Goal: Check status

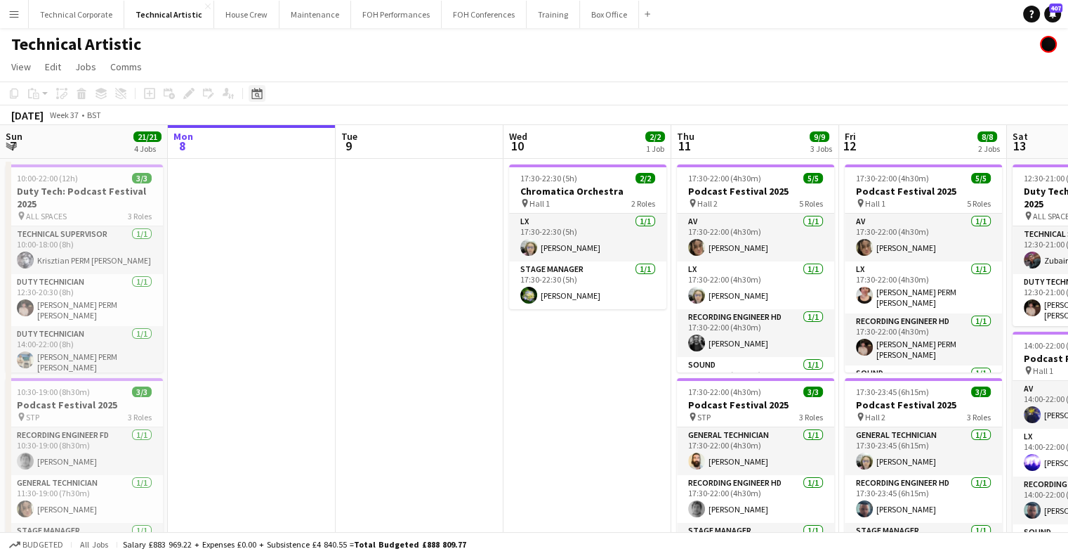
scroll to position [79, 0]
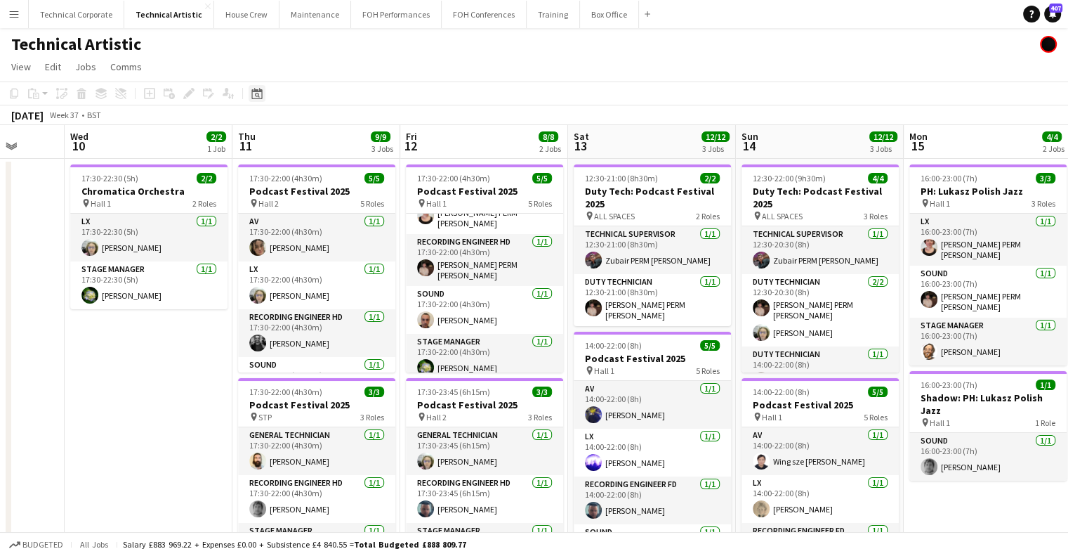
click at [249, 98] on div "Date picker" at bounding box center [257, 93] width 17 height 17
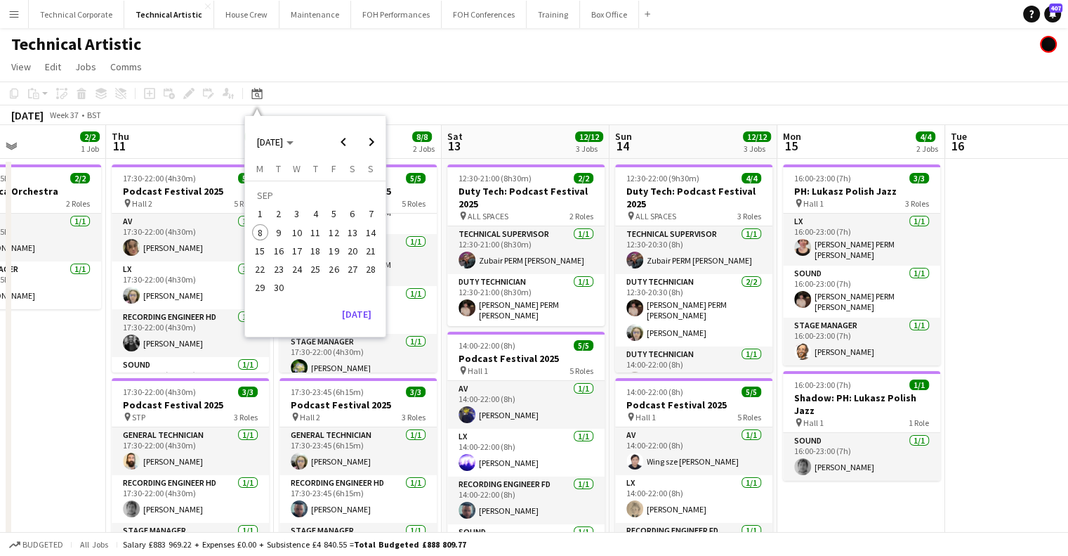
drag, startPoint x: 837, startPoint y: 343, endPoint x: 846, endPoint y: 336, distance: 10.5
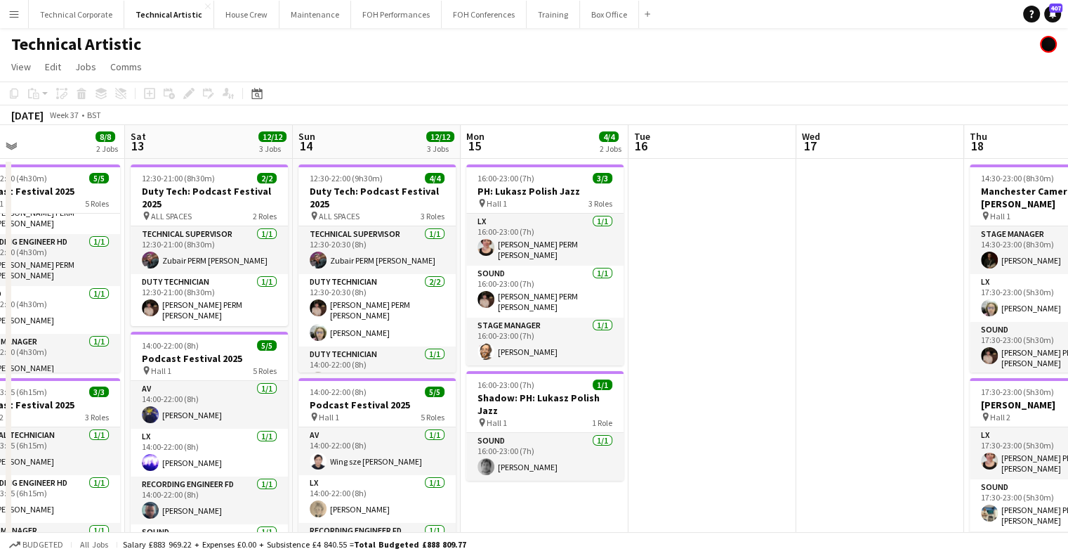
drag, startPoint x: 794, startPoint y: 348, endPoint x: 949, endPoint y: 331, distance: 156.2
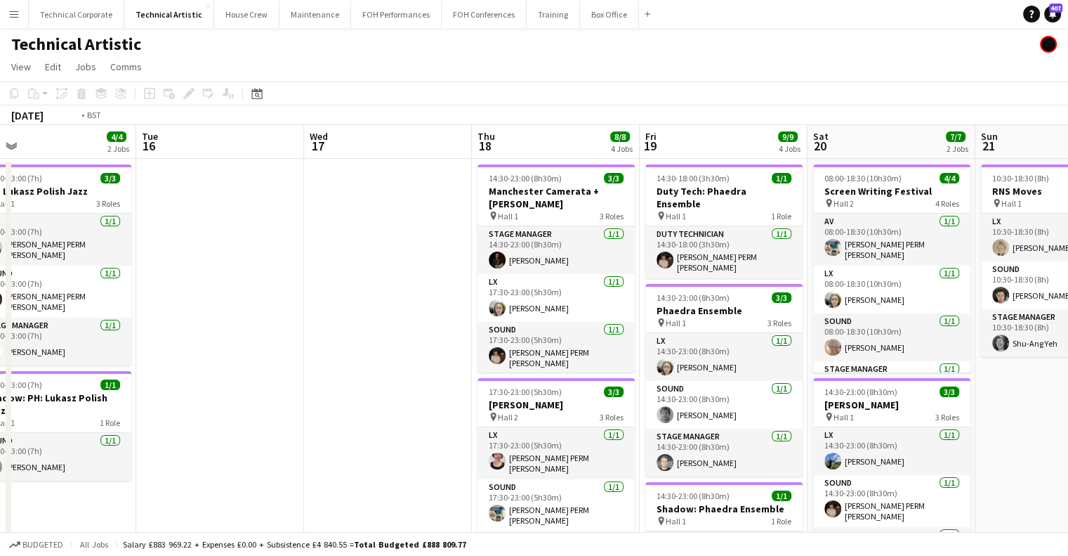
drag, startPoint x: 949, startPoint y: 331, endPoint x: 808, endPoint y: 299, distance: 144.1
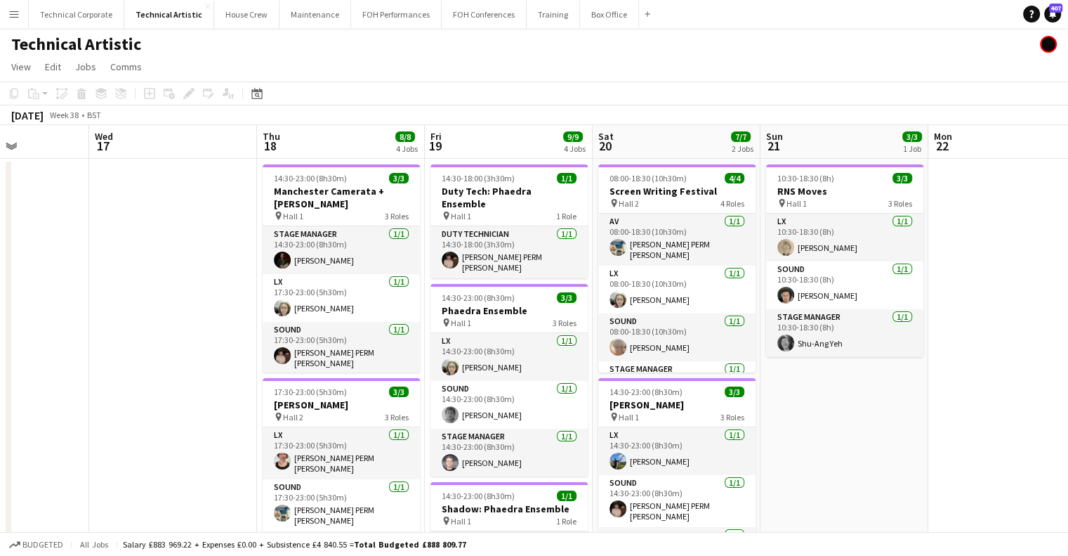
drag, startPoint x: 795, startPoint y: 270, endPoint x: 343, endPoint y: 283, distance: 451.8
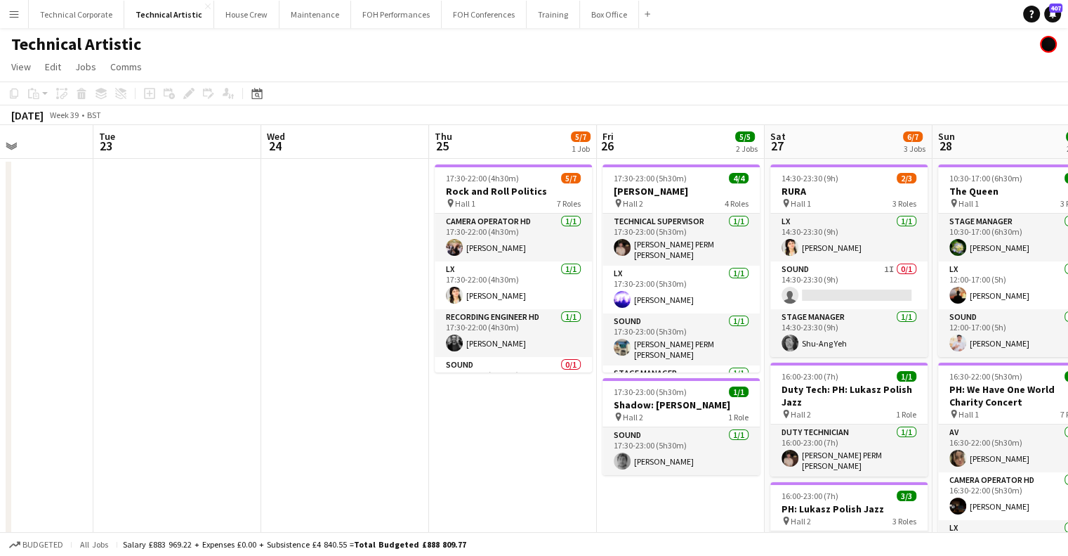
scroll to position [0, 497]
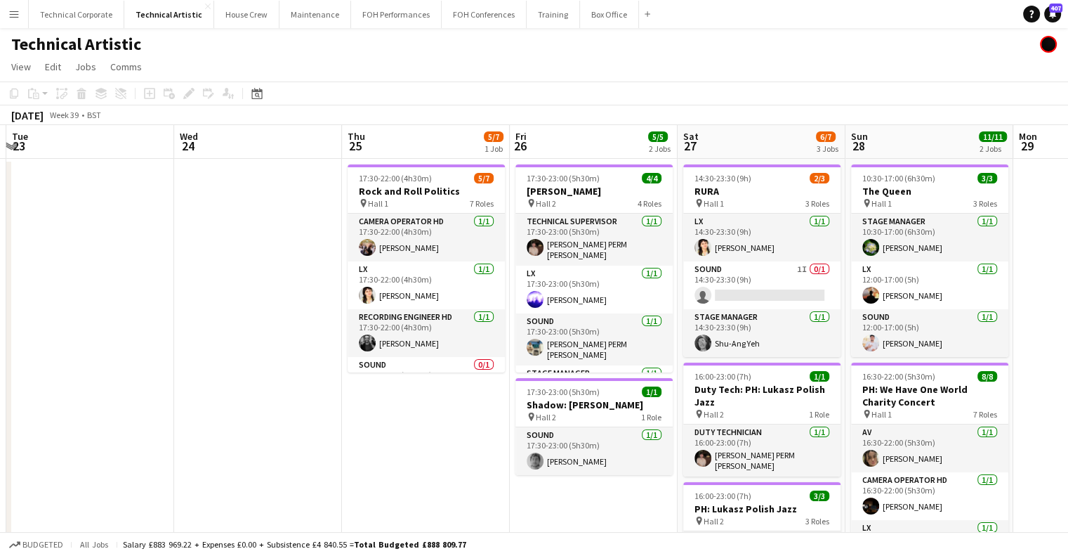
drag, startPoint x: 612, startPoint y: 304, endPoint x: 294, endPoint y: 349, distance: 320.6
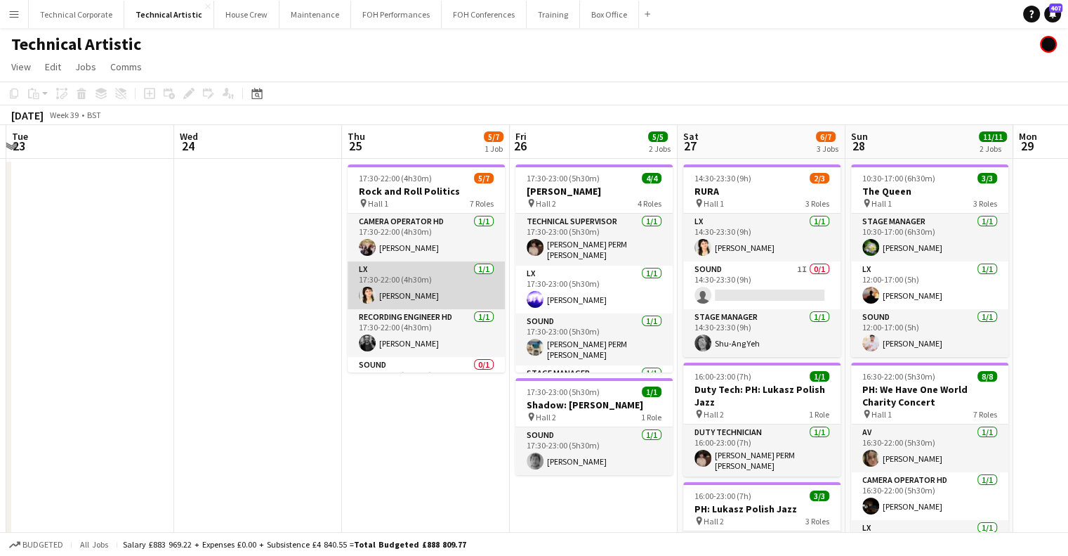
click at [381, 281] on app-card-role "LX [DATE] 17:30-22:00 (4h30m) [PERSON_NAME]" at bounding box center [426, 285] width 157 height 48
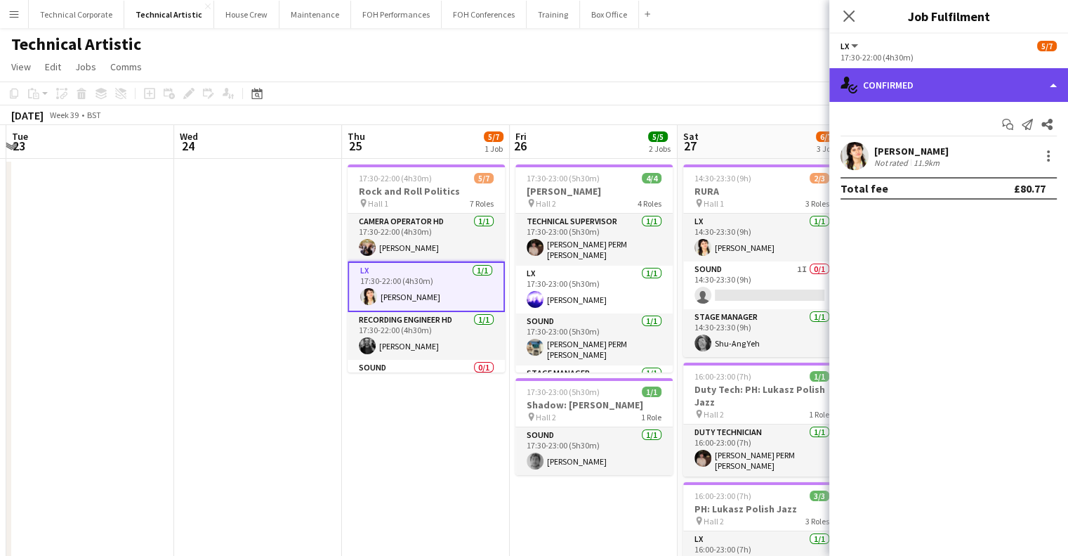
click at [868, 100] on div "single-neutral-actions-check-2 Confirmed" at bounding box center [949, 85] width 239 height 34
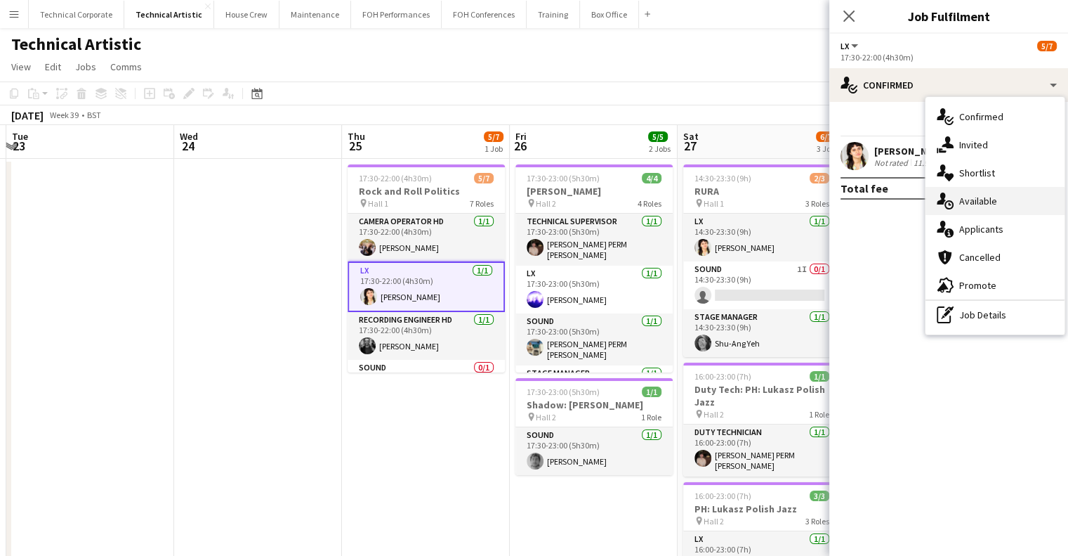
click at [956, 193] on div "single-neutral-actions-upload Available" at bounding box center [995, 201] width 139 height 28
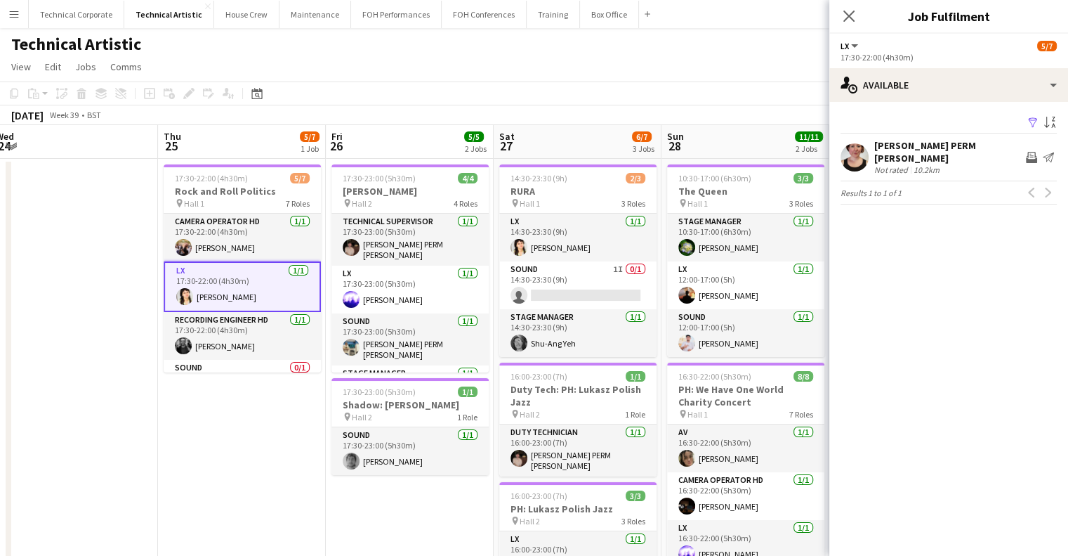
scroll to position [0, 568]
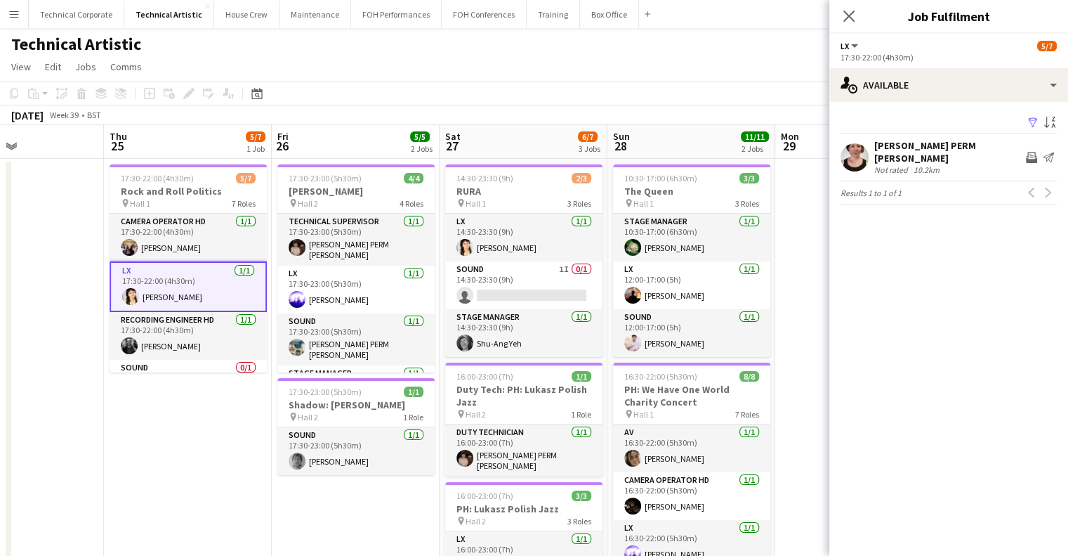
drag, startPoint x: 722, startPoint y: 316, endPoint x: 483, endPoint y: 351, distance: 241.4
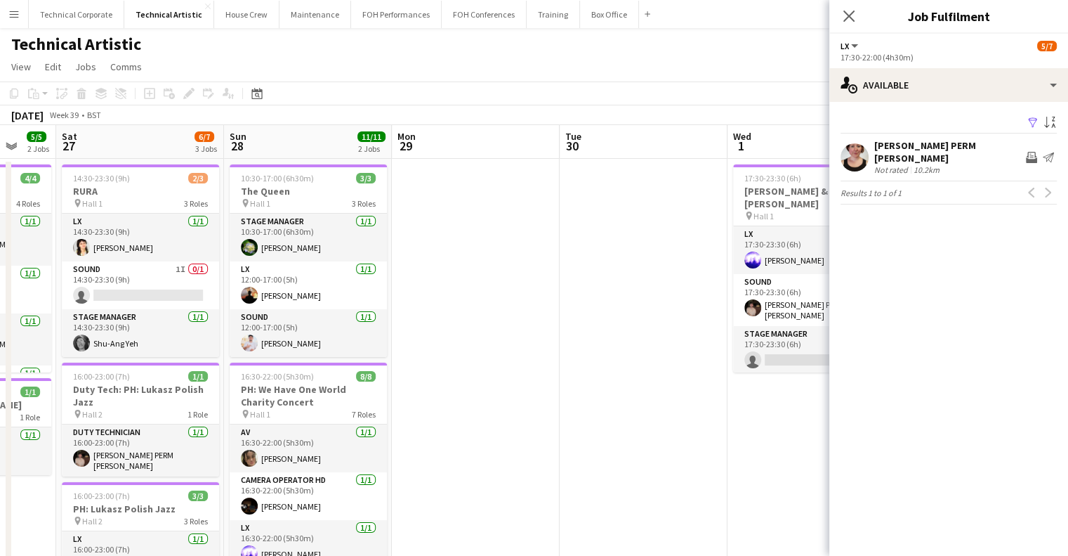
scroll to position [0, 463]
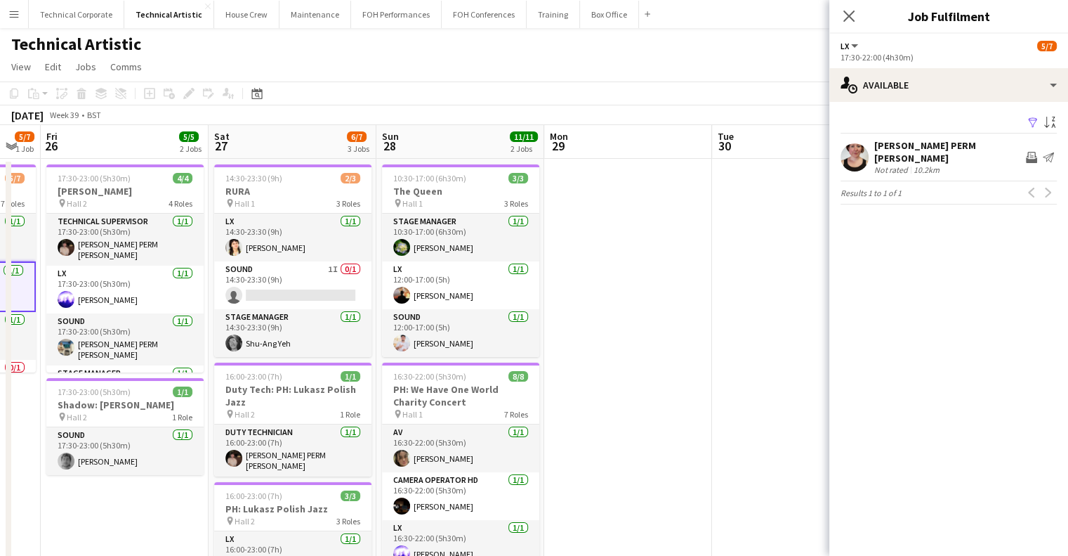
drag, startPoint x: 546, startPoint y: 348, endPoint x: 360, endPoint y: 370, distance: 187.4
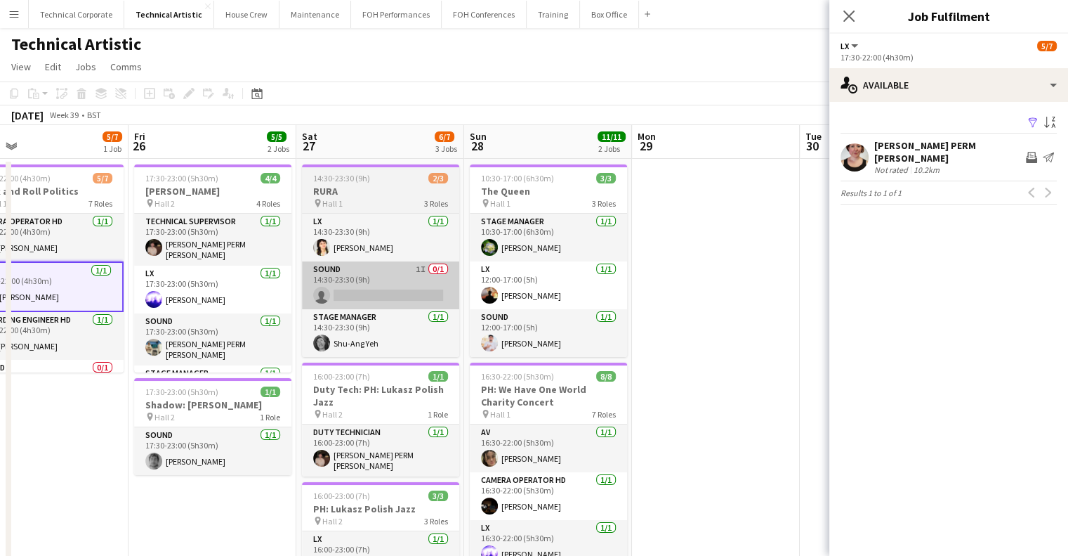
drag, startPoint x: 252, startPoint y: 249, endPoint x: 369, endPoint y: 263, distance: 118.1
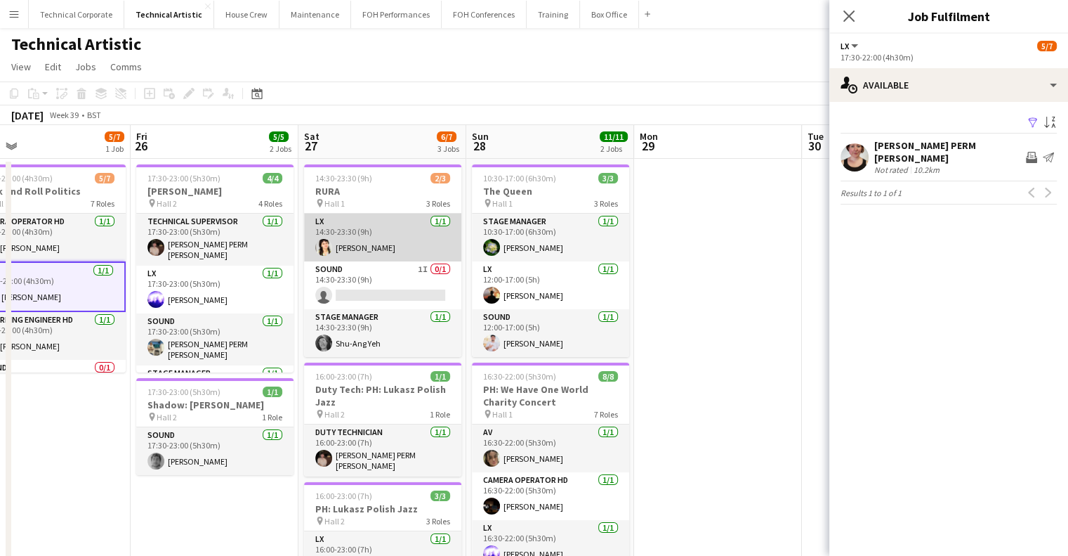
click at [380, 248] on app-card-role "LX [DATE] 14:30-23:30 (9h) [PERSON_NAME]" at bounding box center [382, 238] width 157 height 48
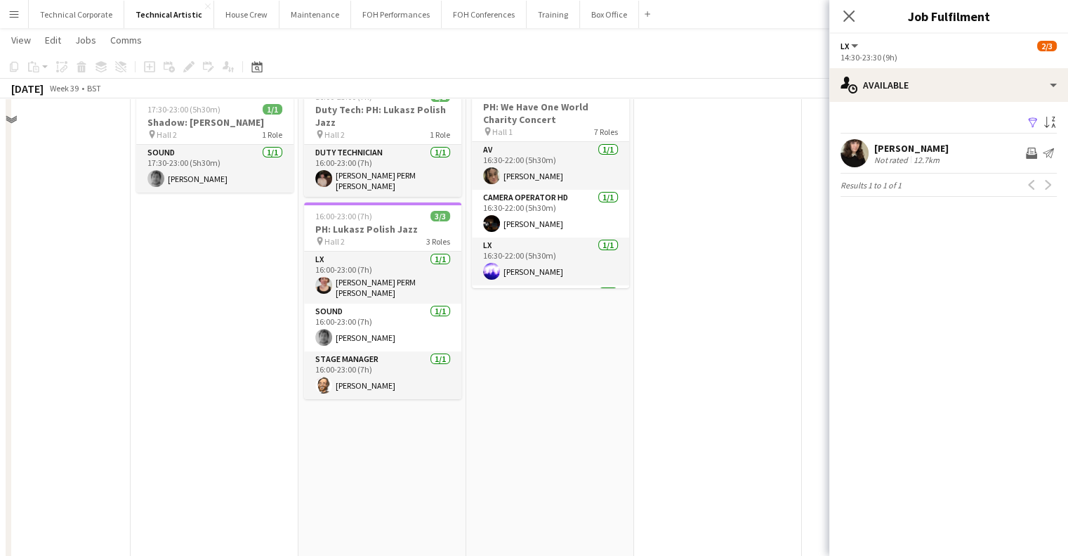
scroll to position [0, 0]
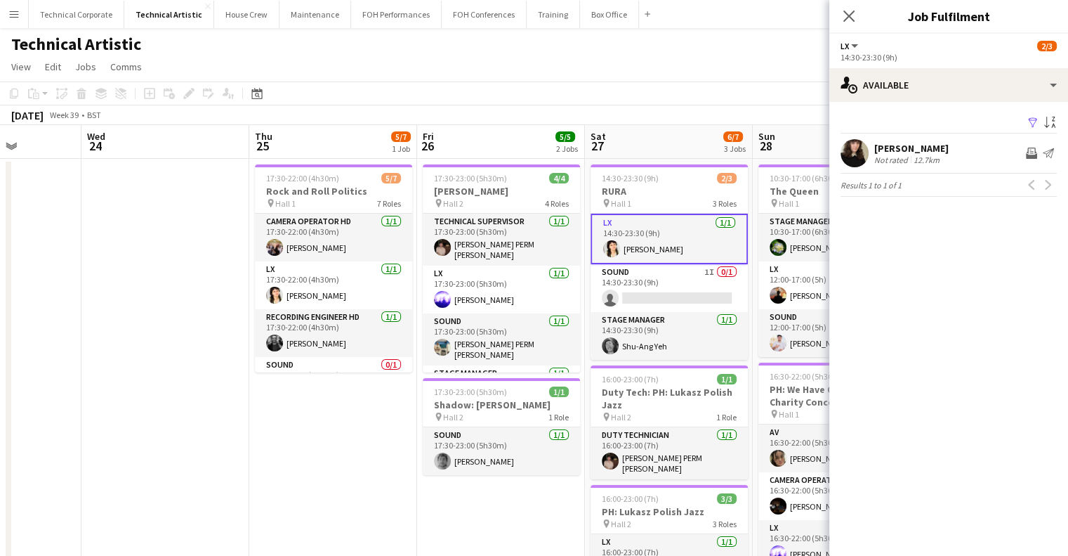
drag, startPoint x: 131, startPoint y: 421, endPoint x: 417, endPoint y: 437, distance: 287.0
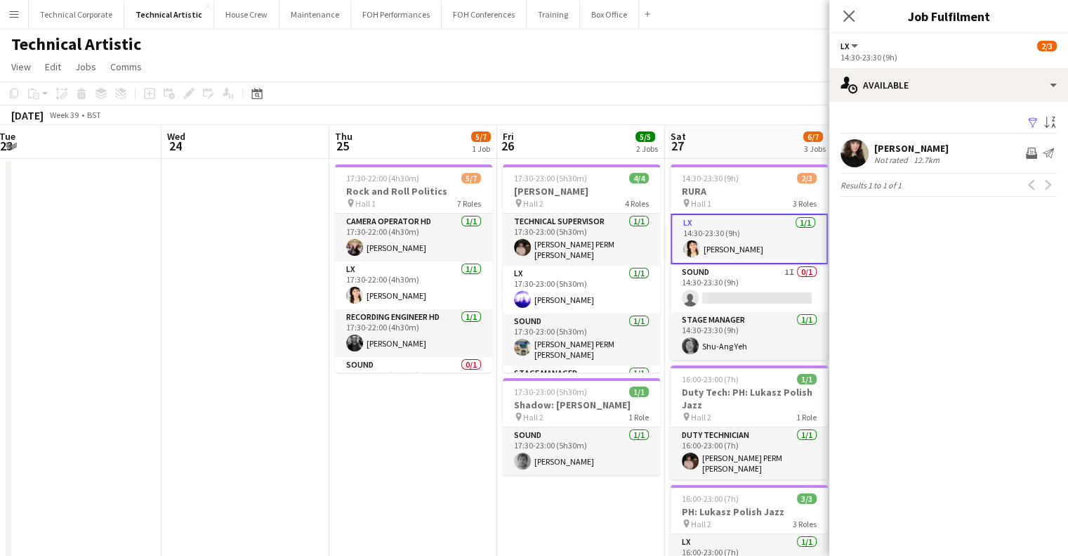
drag, startPoint x: 185, startPoint y: 399, endPoint x: 407, endPoint y: 398, distance: 222.7
